Goal: Transaction & Acquisition: Purchase product/service

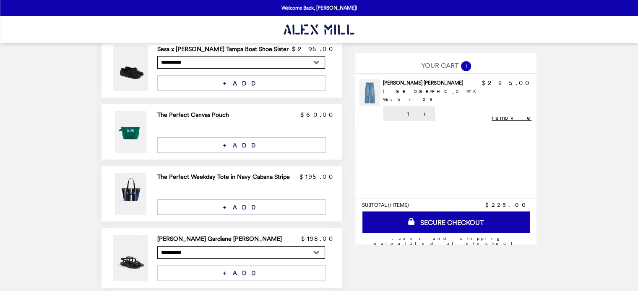
scroll to position [126, 0]
